Goal: Obtain resource: Download file/media

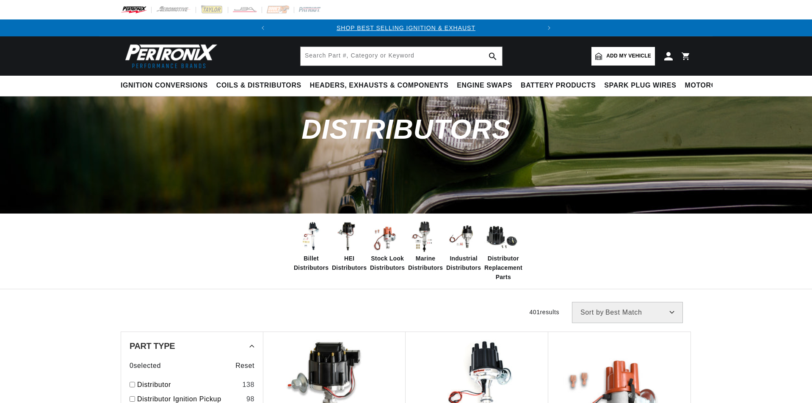
click at [314, 258] on span "Billet Distributors" at bounding box center [311, 263] width 35 height 19
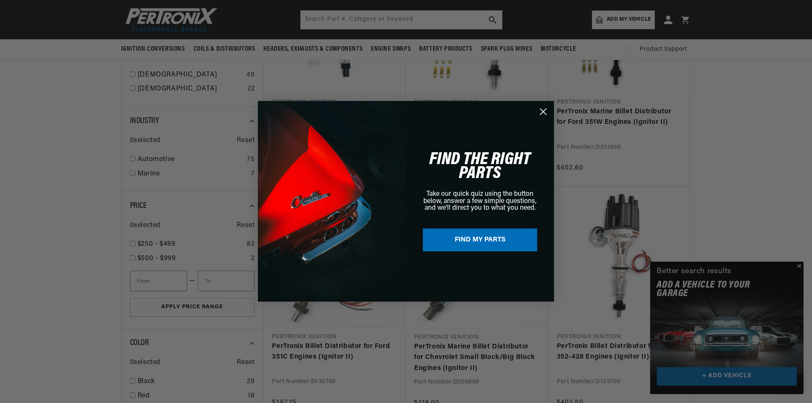
scroll to position [0, 256]
click at [543, 111] on icon "Close dialog" at bounding box center [544, 112] width 6 height 6
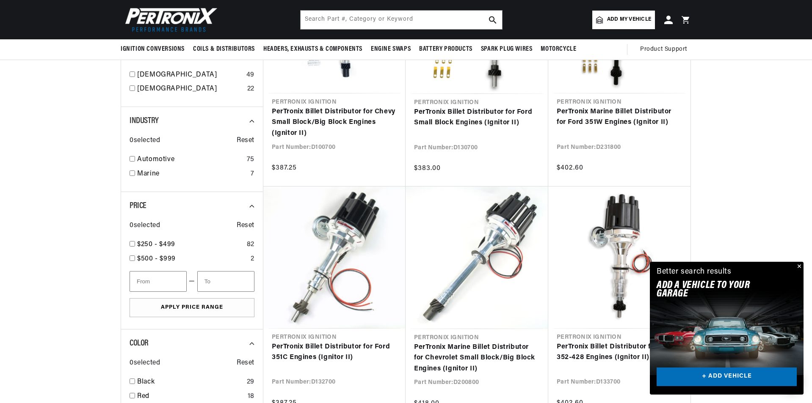
click at [799, 265] on button "Close" at bounding box center [798, 267] width 10 height 10
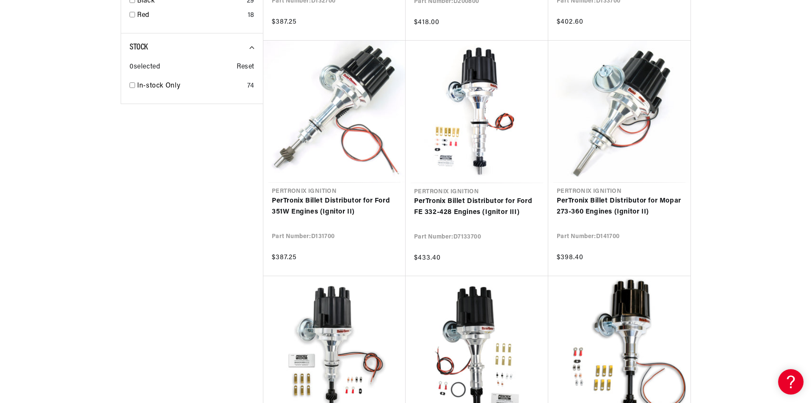
scroll to position [0, 253]
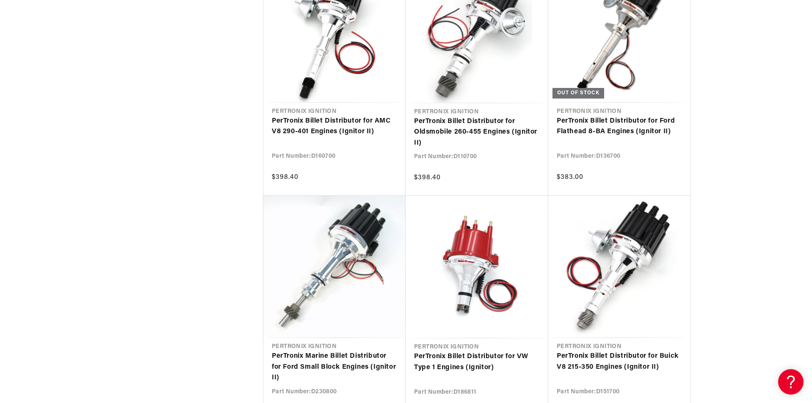
scroll to position [0, 30]
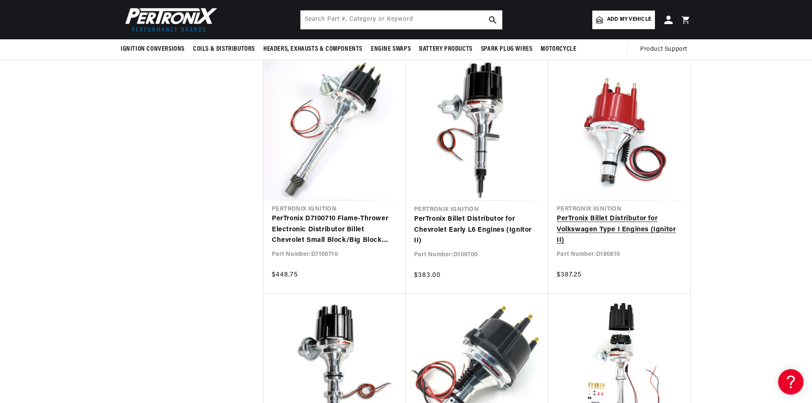
scroll to position [1947, 0]
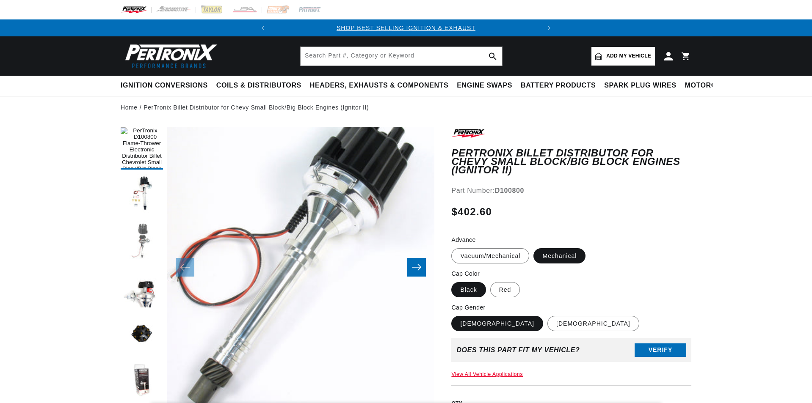
click at [152, 242] on button "Load image 3 in gallery view" at bounding box center [142, 241] width 42 height 42
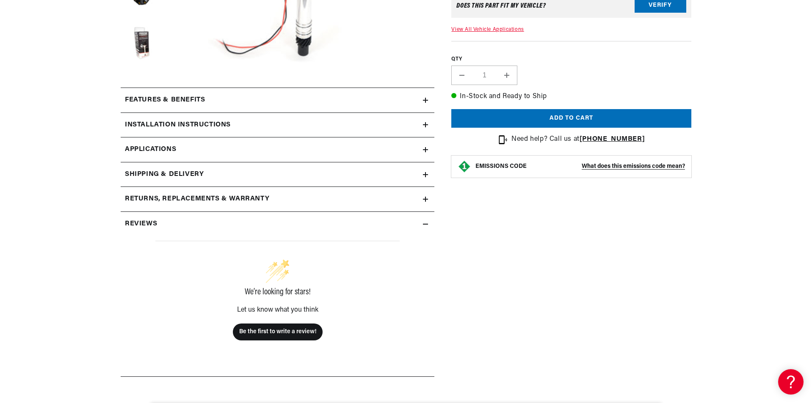
scroll to position [339, 0]
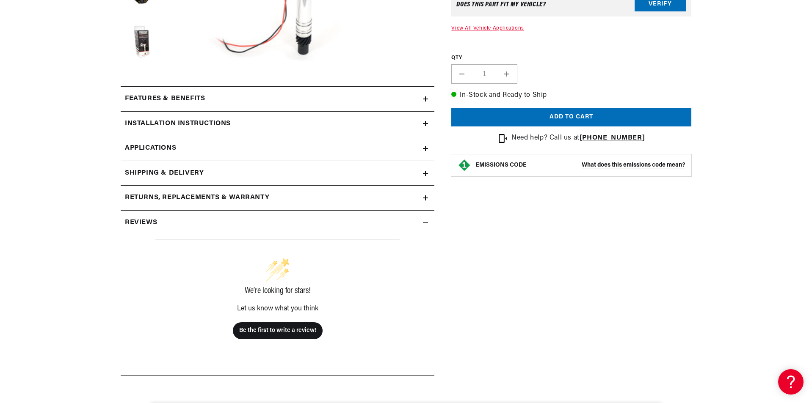
click at [158, 101] on h2 "Features & Benefits" at bounding box center [165, 99] width 80 height 11
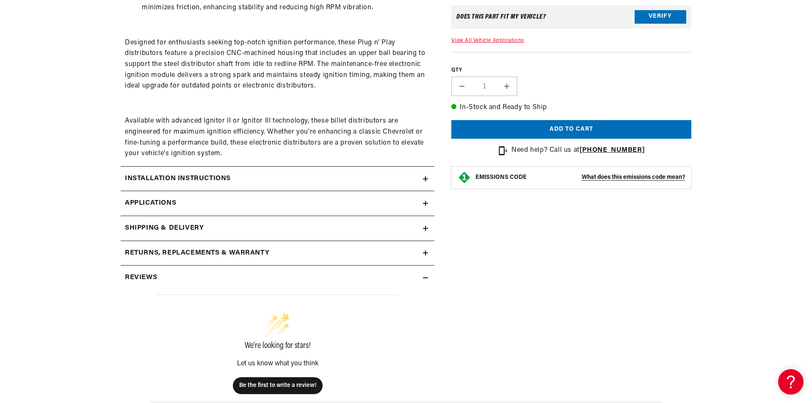
scroll to position [804, 0]
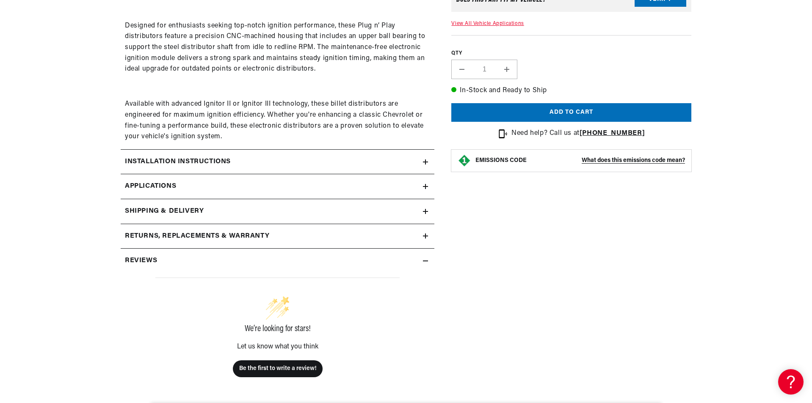
click at [201, 164] on h2 "Installation instructions" at bounding box center [178, 162] width 106 height 11
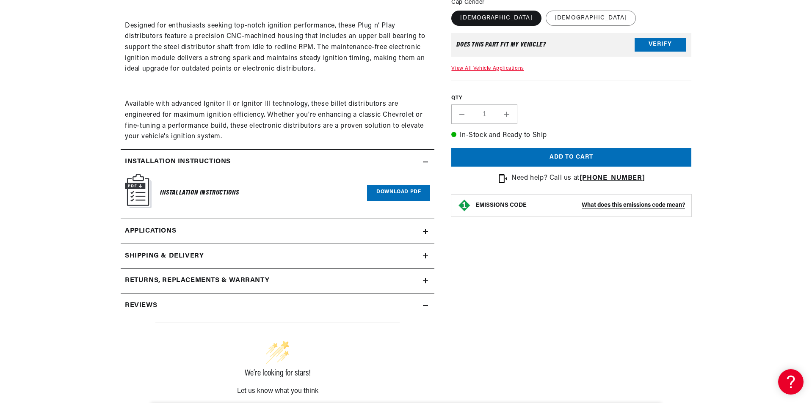
scroll to position [0, 0]
click at [182, 191] on h6 "Installation Instructions" at bounding box center [199, 192] width 79 height 11
click at [382, 196] on link "Download PDF" at bounding box center [398, 193] width 63 height 16
